Goal: Navigation & Orientation: Find specific page/section

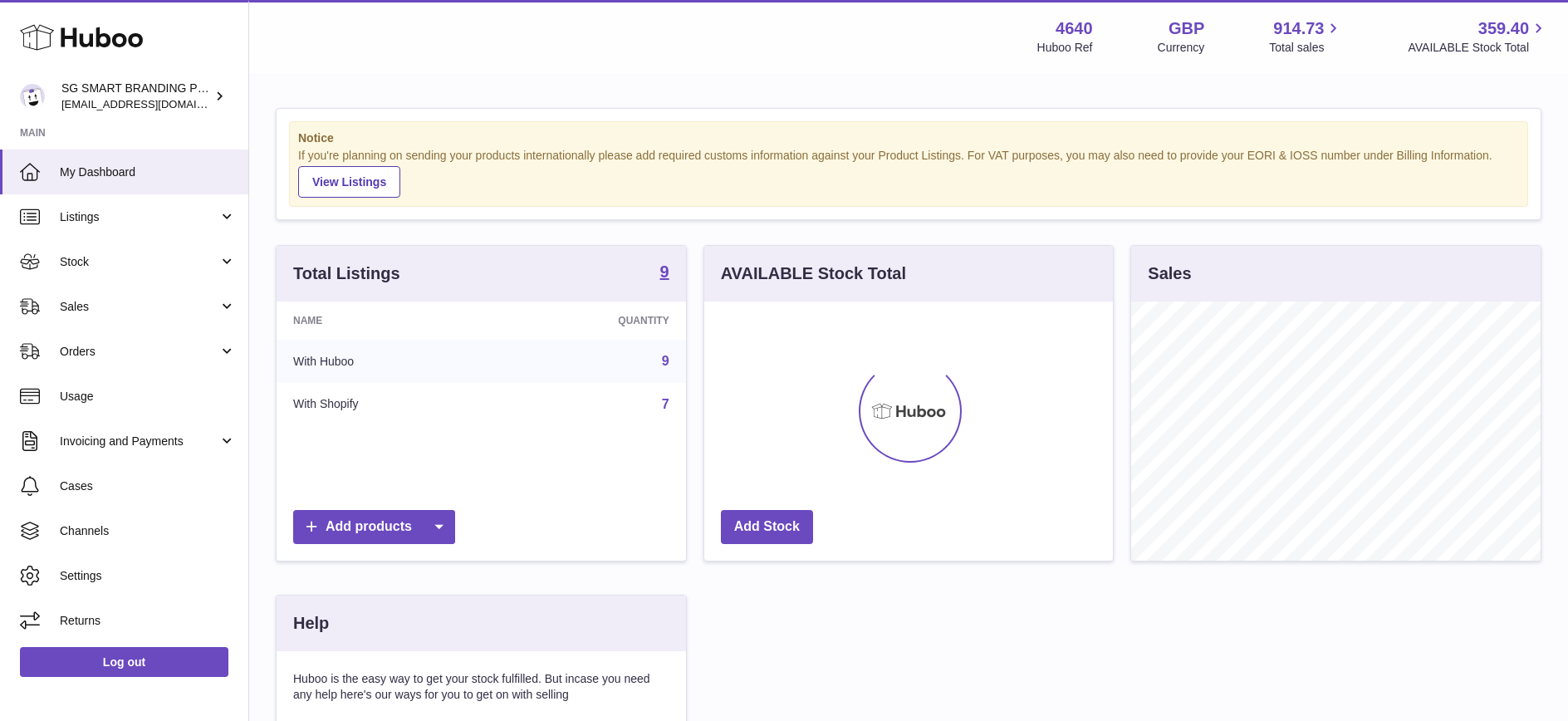
scroll to position [259, 409]
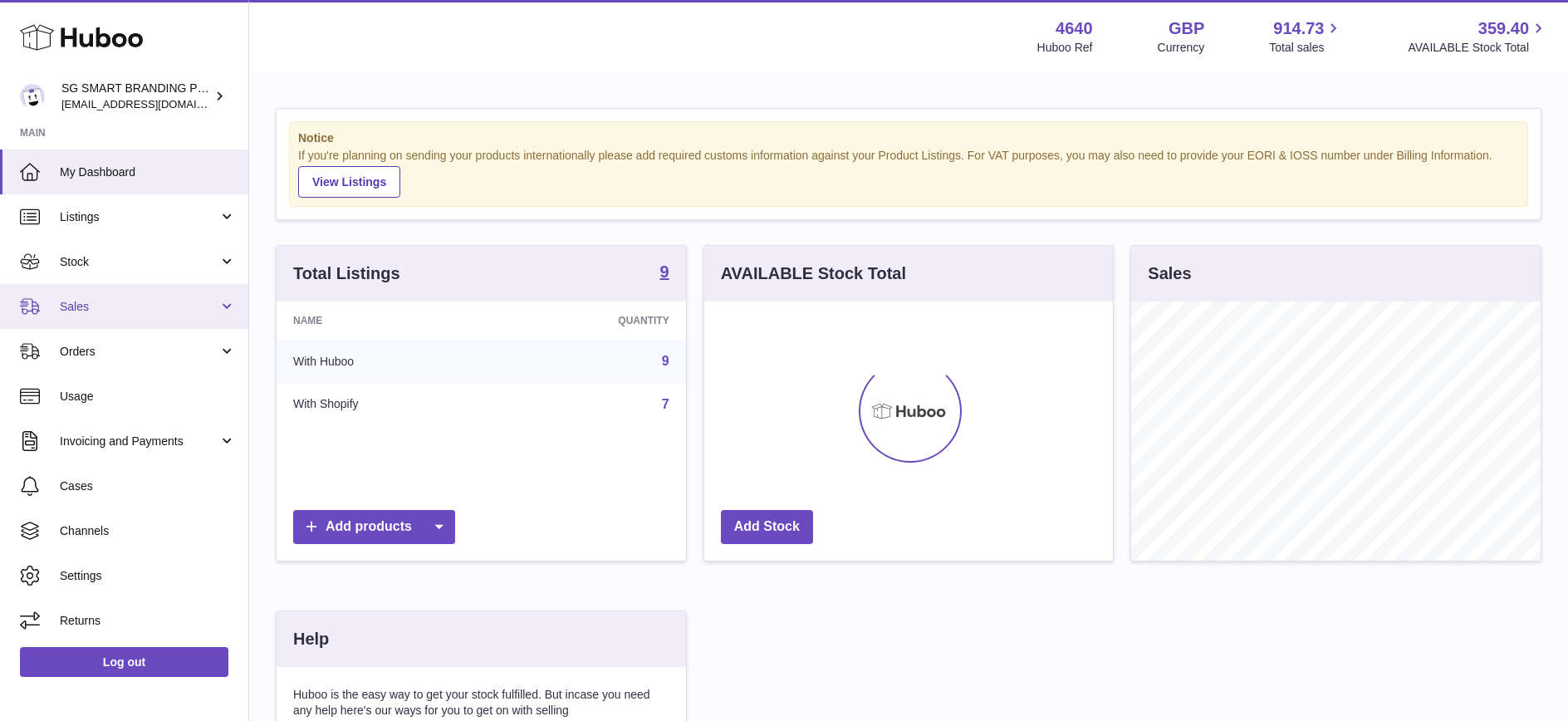
click at [173, 315] on link "Sales" at bounding box center [124, 306] width 249 height 45
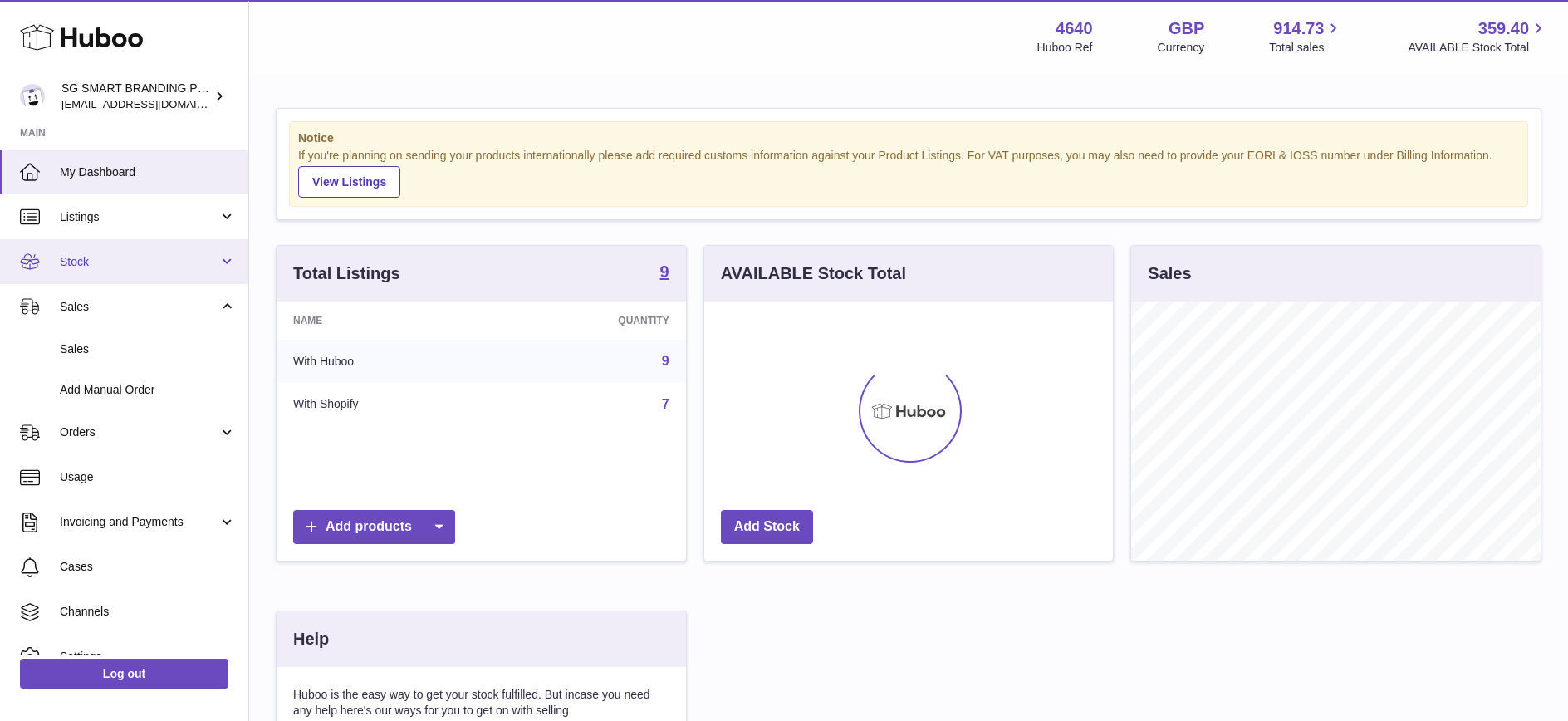
click at [162, 274] on link "Stock" at bounding box center [124, 261] width 249 height 45
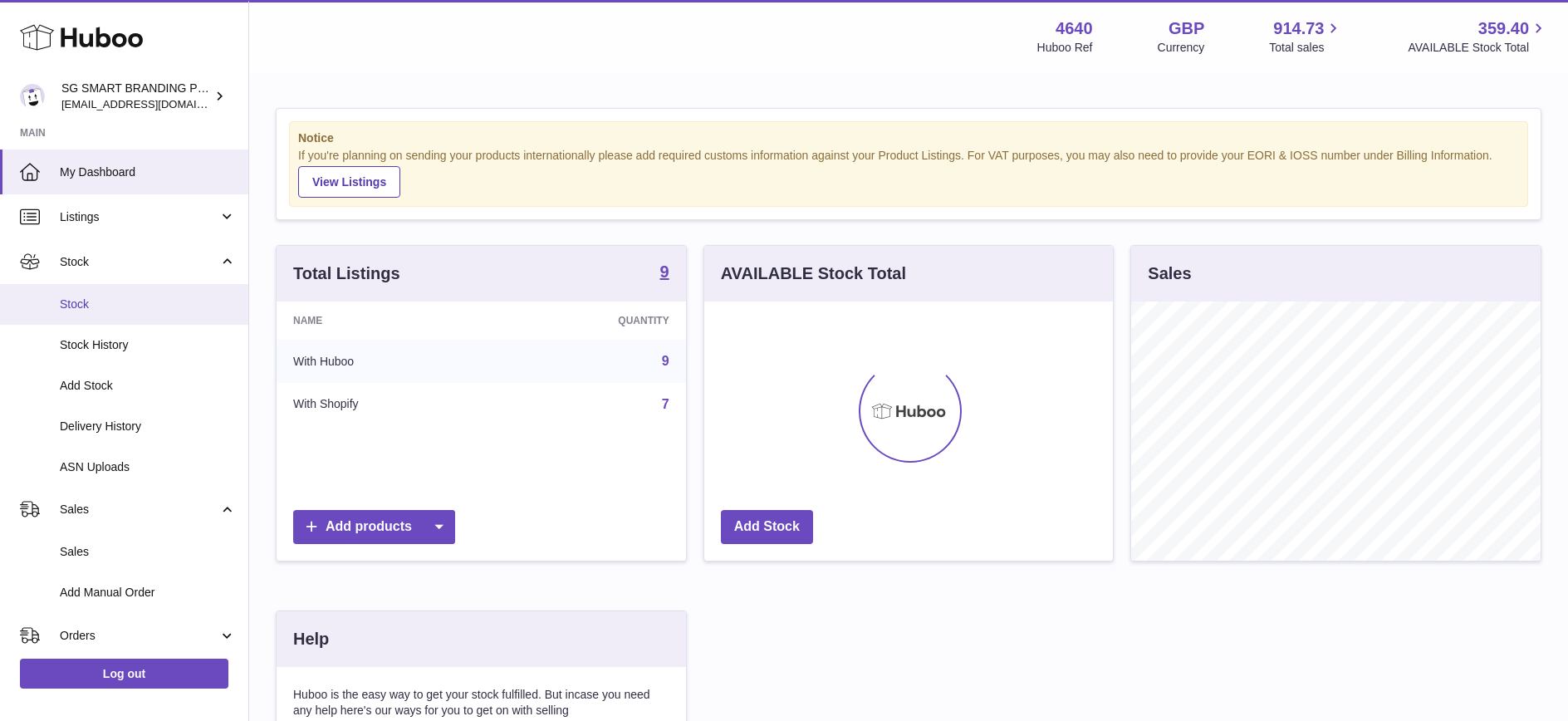
click at [142, 319] on link "Stock" at bounding box center [124, 305] width 249 height 41
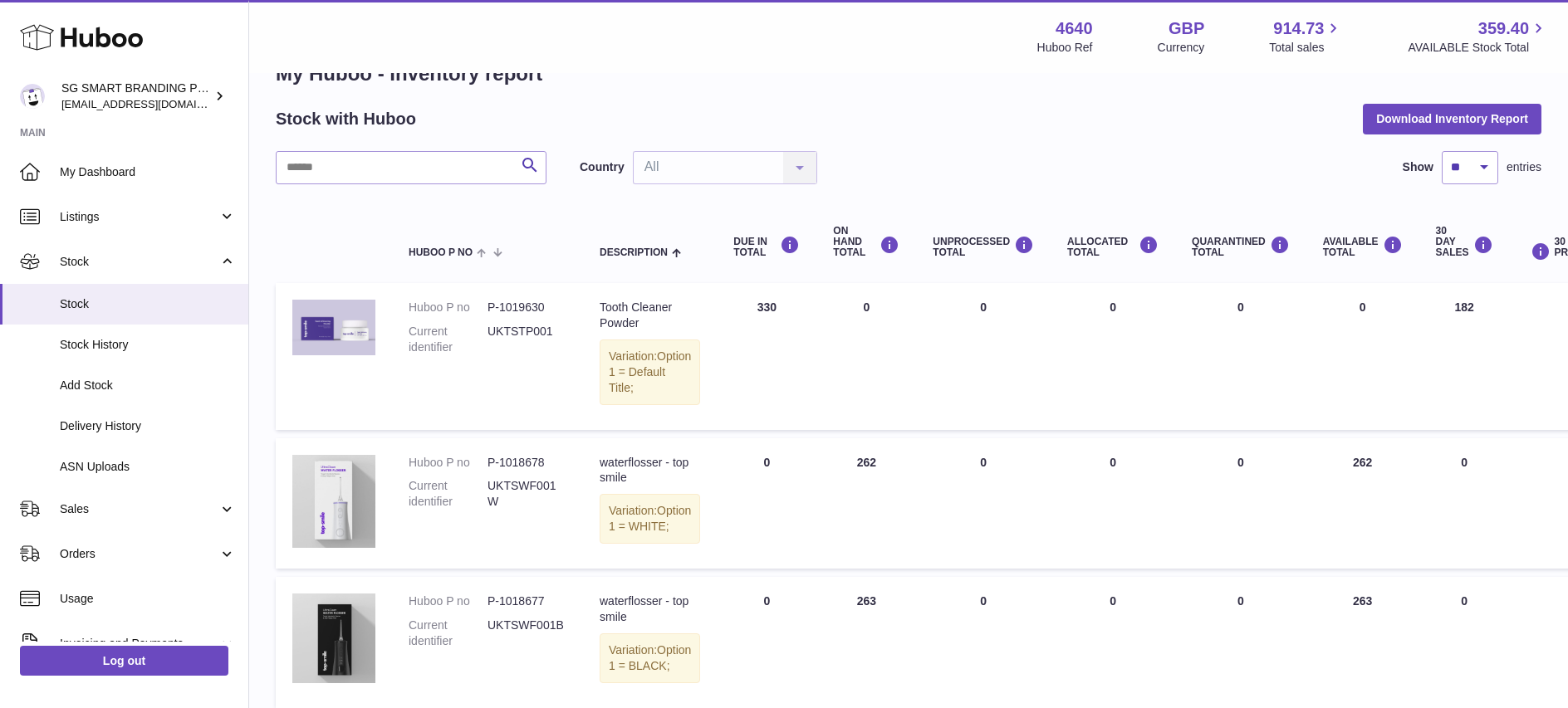
scroll to position [36, 0]
